Goal: Information Seeking & Learning: Learn about a topic

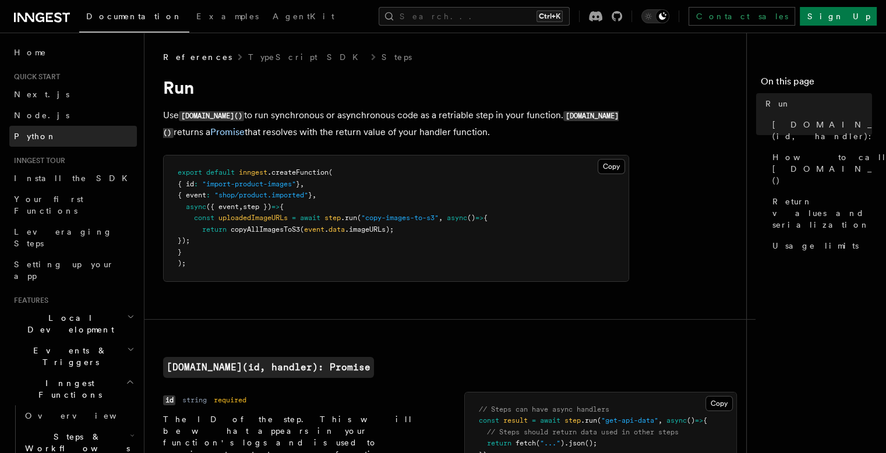
click at [18, 132] on span "Python" at bounding box center [35, 136] width 43 height 9
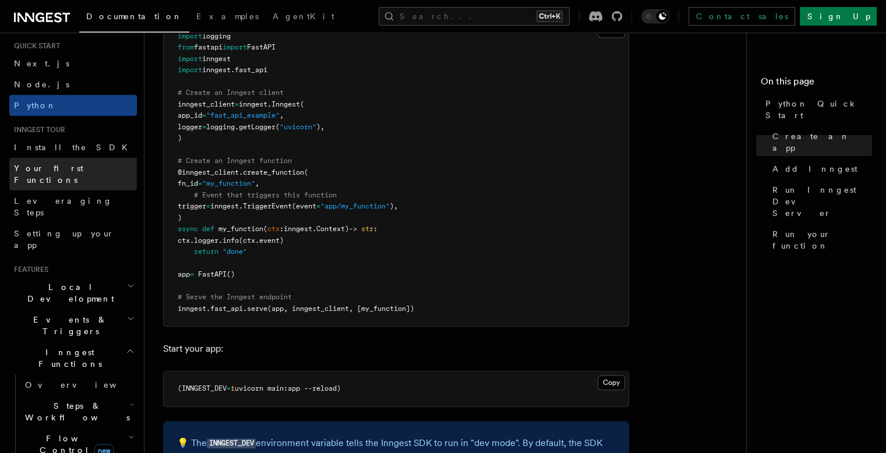
scroll to position [58, 0]
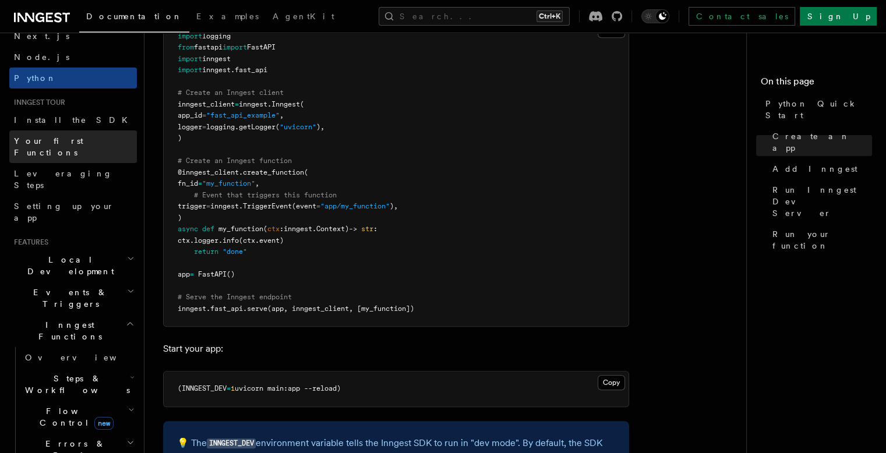
click at [35, 143] on span "Your first Functions" at bounding box center [48, 146] width 69 height 21
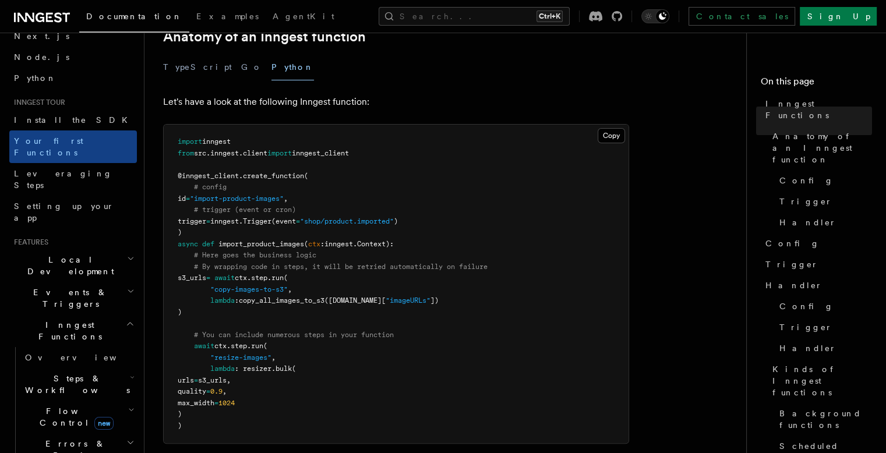
scroll to position [233, 0]
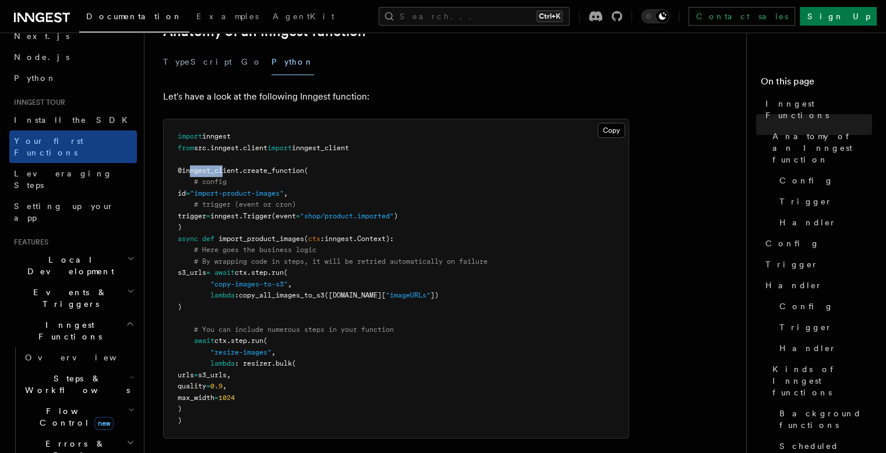
drag, startPoint x: 190, startPoint y: 155, endPoint x: 294, endPoint y: 166, distance: 104.3
click at [275, 165] on pre "import inngest from src . inngest . client import inngest_client @inngest_clien…" at bounding box center [396, 278] width 465 height 319
click at [205, 193] on pre "import inngest from src . inngest . client import inngest_client @inngest_clien…" at bounding box center [396, 278] width 465 height 319
click at [186, 189] on span "id" at bounding box center [182, 193] width 8 height 8
click at [238, 200] on span "# trigger (event or cron)" at bounding box center [245, 204] width 102 height 8
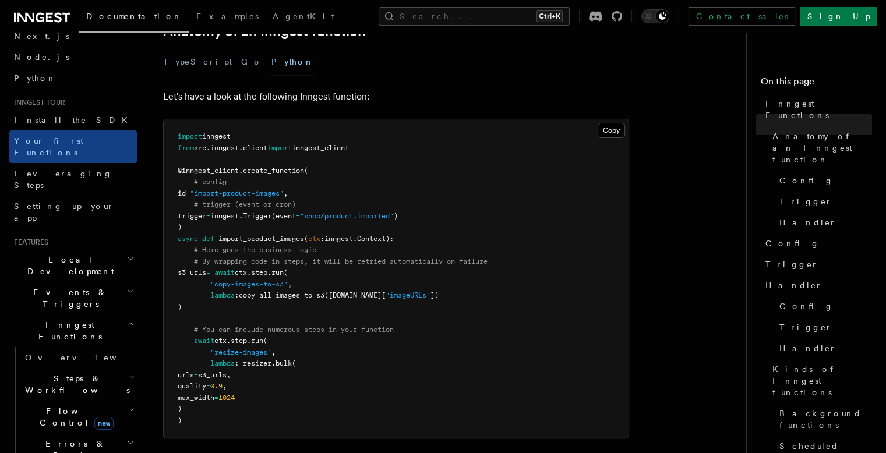
click at [199, 200] on span "# trigger (event or cron)" at bounding box center [245, 204] width 102 height 8
drag, startPoint x: 199, startPoint y: 197, endPoint x: 248, endPoint y: 199, distance: 49.0
click at [236, 212] on span "trigger = inngest. Trigger (event = "shop/product.imported" )" at bounding box center [288, 216] width 220 height 8
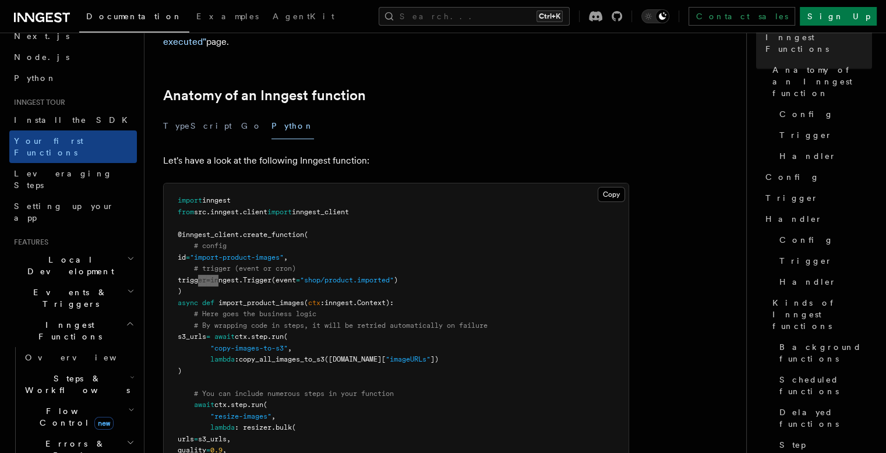
scroll to position [260, 0]
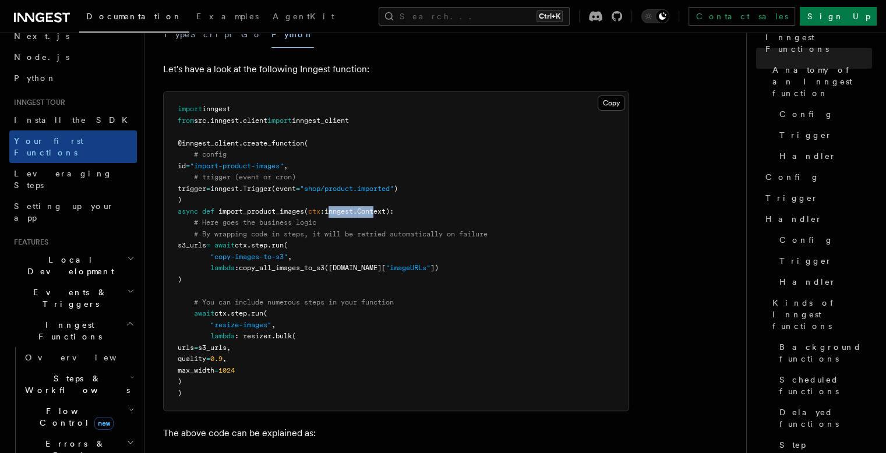
drag, startPoint x: 334, startPoint y: 196, endPoint x: 383, endPoint y: 200, distance: 49.1
click at [383, 200] on pre "import inngest from src . inngest . client import inngest_client @inngest_clien…" at bounding box center [396, 251] width 465 height 319
click at [200, 241] on span "s3_urls" at bounding box center [192, 245] width 29 height 8
drag, startPoint x: 193, startPoint y: 230, endPoint x: 221, endPoint y: 230, distance: 28.0
click at [206, 241] on span "s3_urls" at bounding box center [192, 245] width 29 height 8
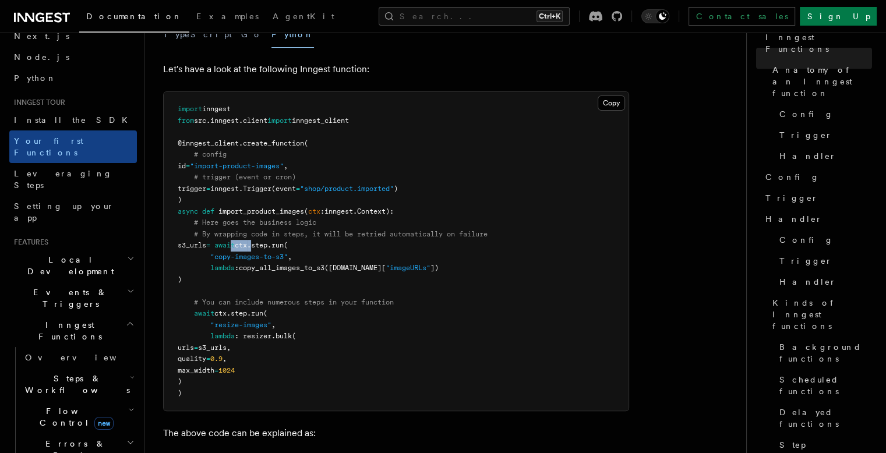
drag, startPoint x: 254, startPoint y: 228, endPoint x: 284, endPoint y: 228, distance: 30.3
click at [284, 241] on span "s3_urls = await ctx . step . run (" at bounding box center [233, 245] width 110 height 8
